Goal: Complete application form

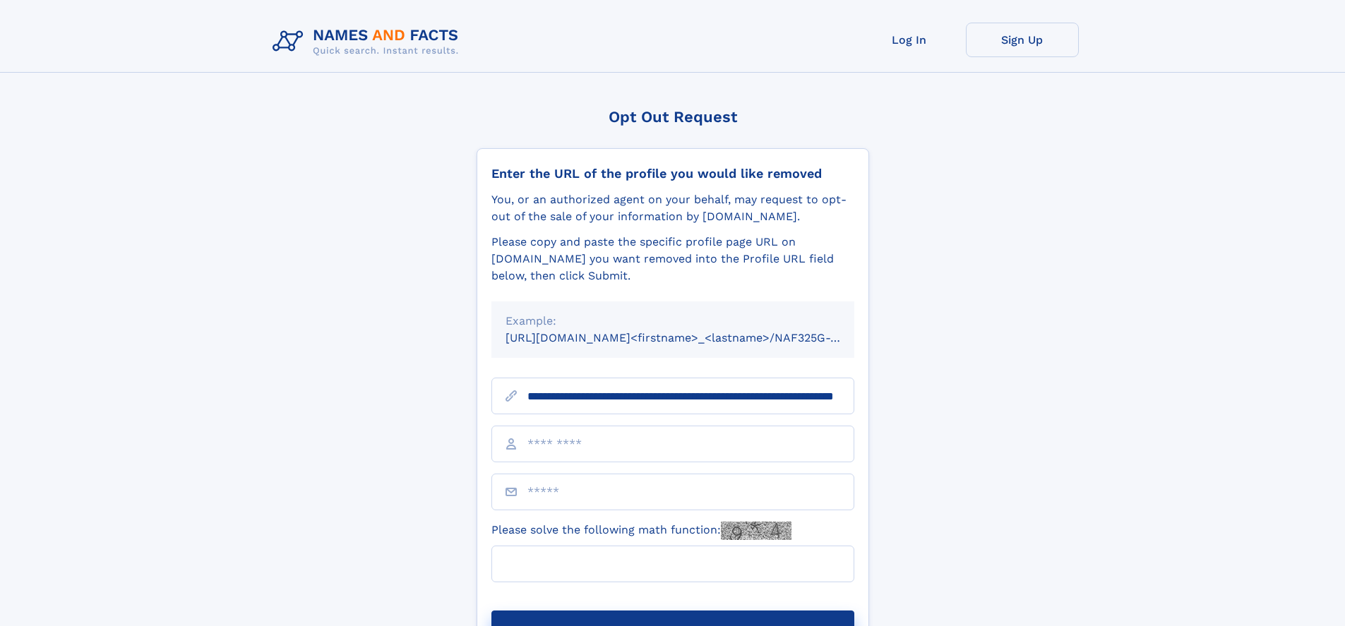
scroll to position [0, 140]
type input "**********"
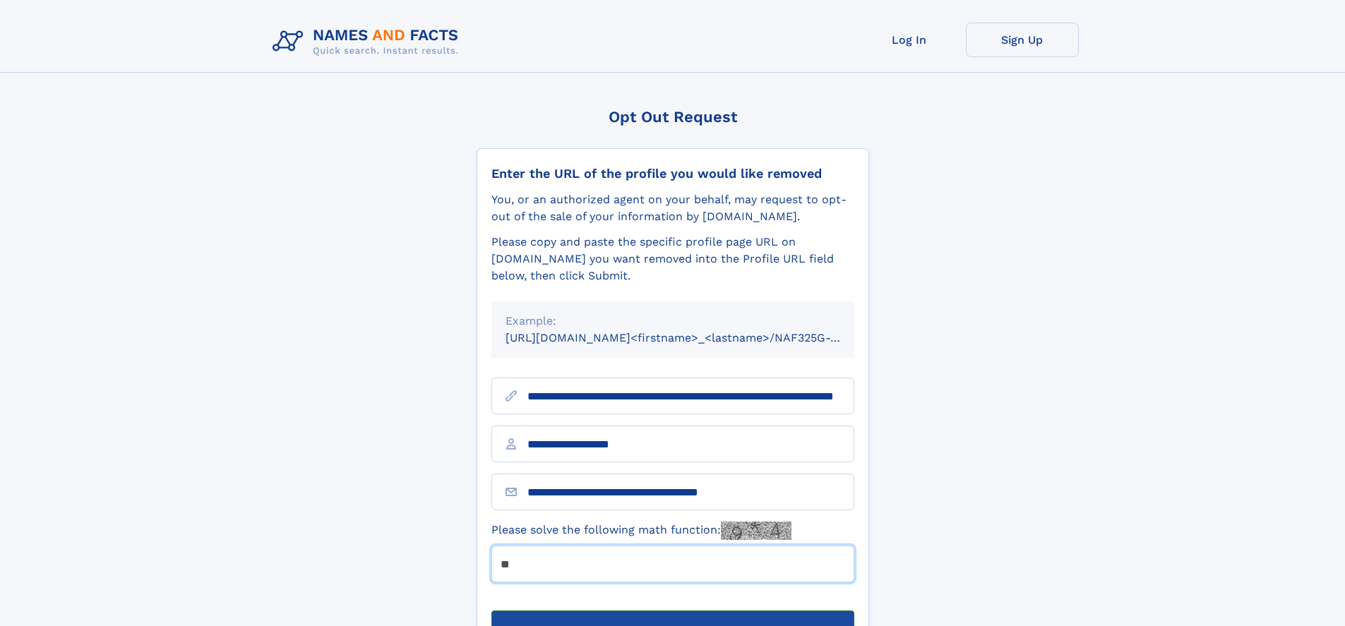
type input "**"
click at [672, 611] on button "Submit Opt Out Request" at bounding box center [672, 633] width 363 height 45
